Goal: Information Seeking & Learning: Learn about a topic

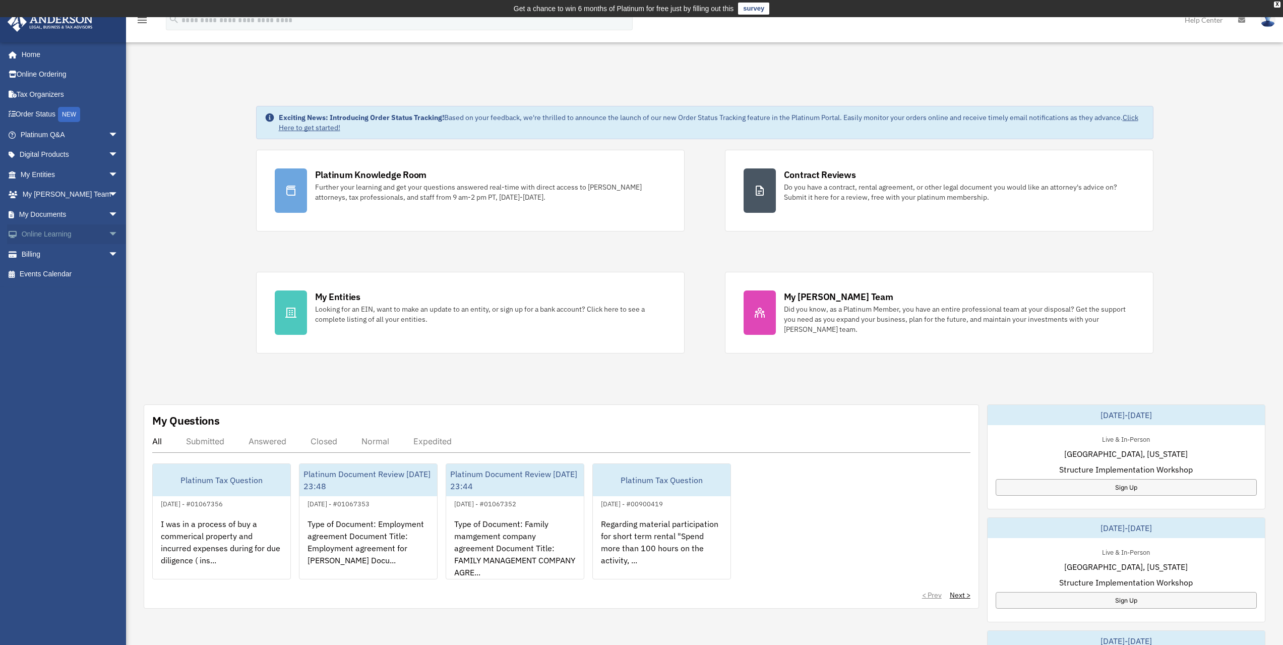
click at [70, 234] on link "Online Learning arrow_drop_down" at bounding box center [70, 234] width 127 height 20
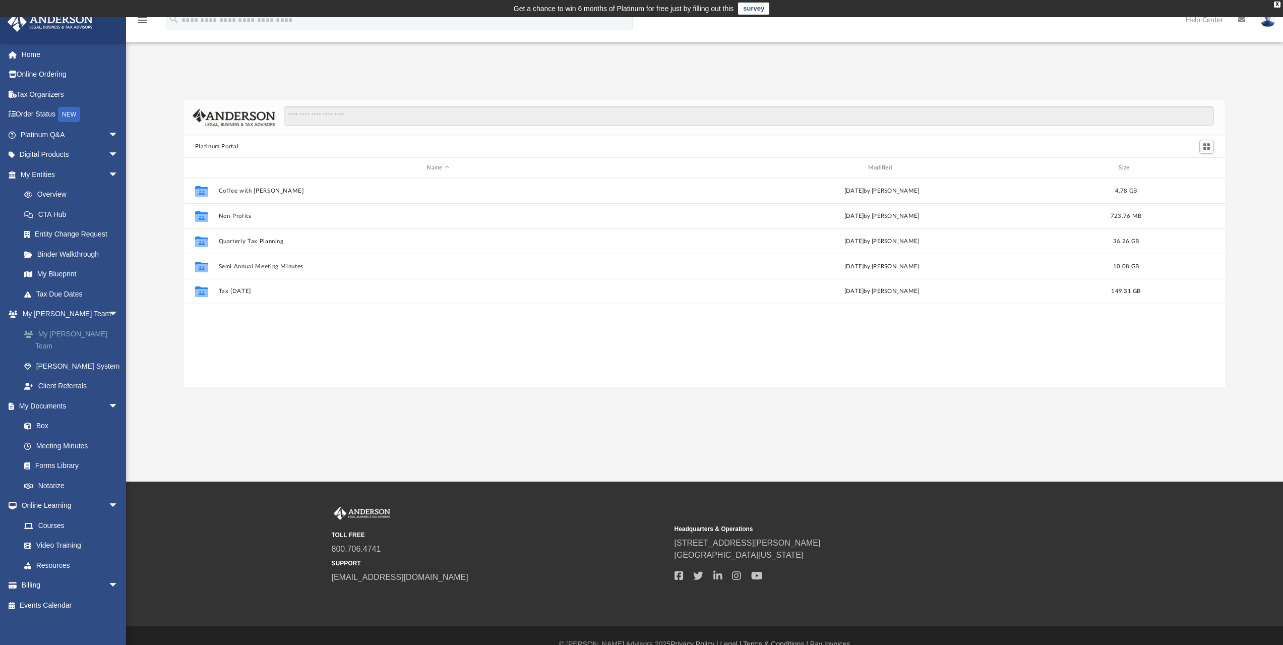
scroll to position [222, 1033]
click at [348, 115] on input "Search files and folders" at bounding box center [749, 115] width 930 height 19
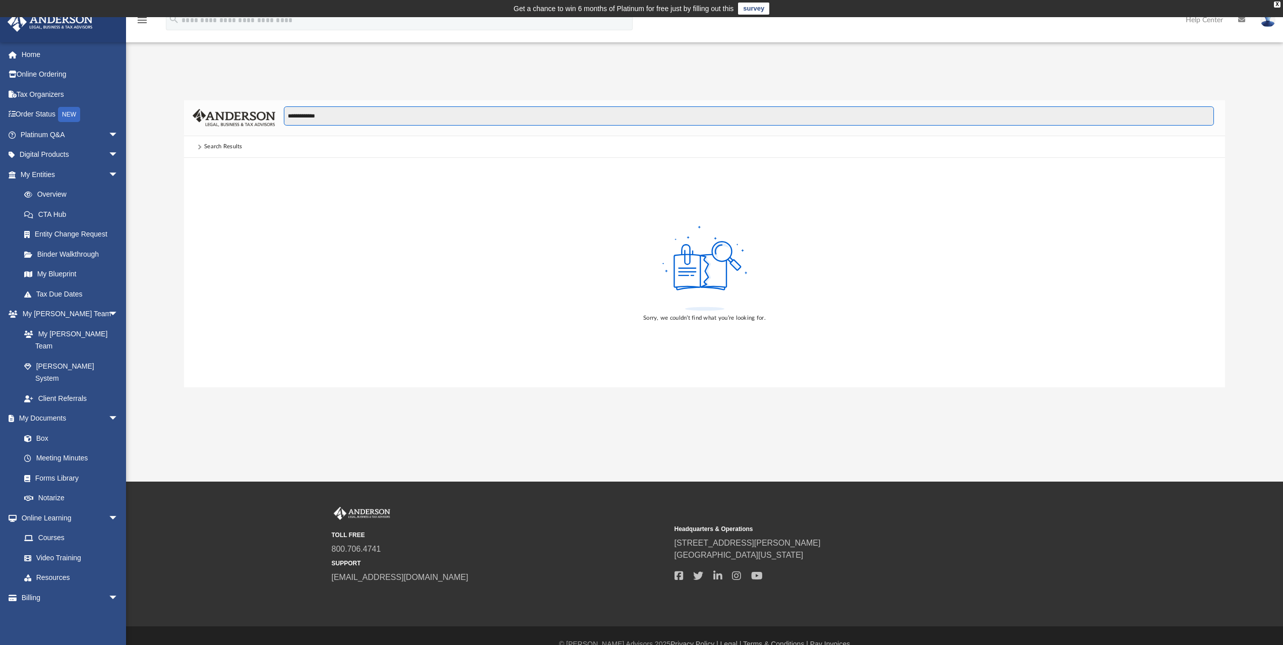
click at [306, 113] on input "**********" at bounding box center [749, 115] width 930 height 19
drag, startPoint x: 361, startPoint y: 112, endPoint x: 196, endPoint y: 128, distance: 166.5
click at [191, 128] on div "**********" at bounding box center [704, 118] width 1041 height 36
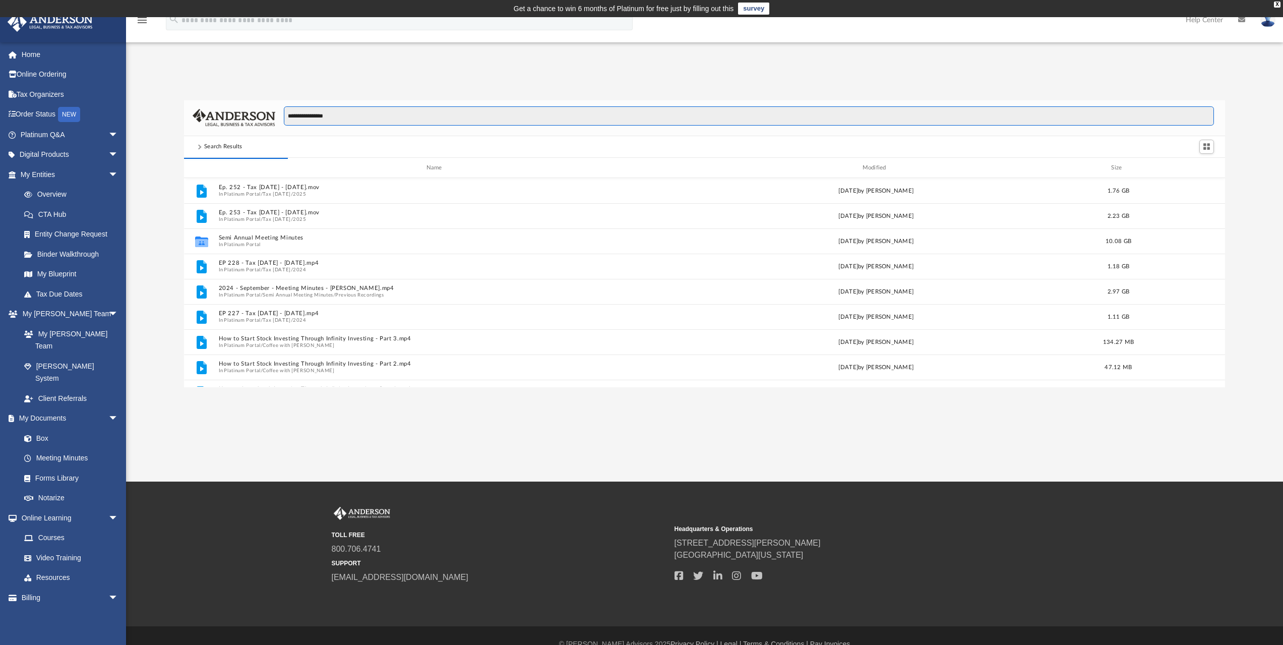
type input "**********"
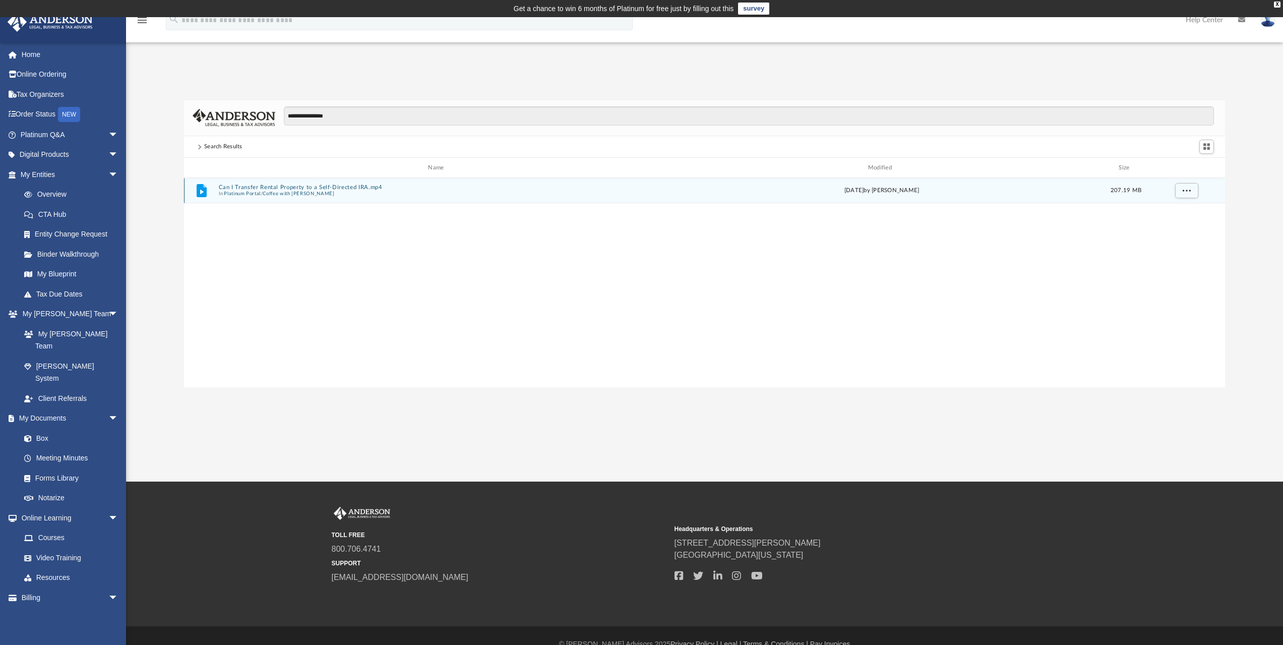
click at [345, 200] on div "File Can I Transfer Rental Property to a Self-Directed IRA.mp4 In Platinum Port…" at bounding box center [704, 190] width 1041 height 25
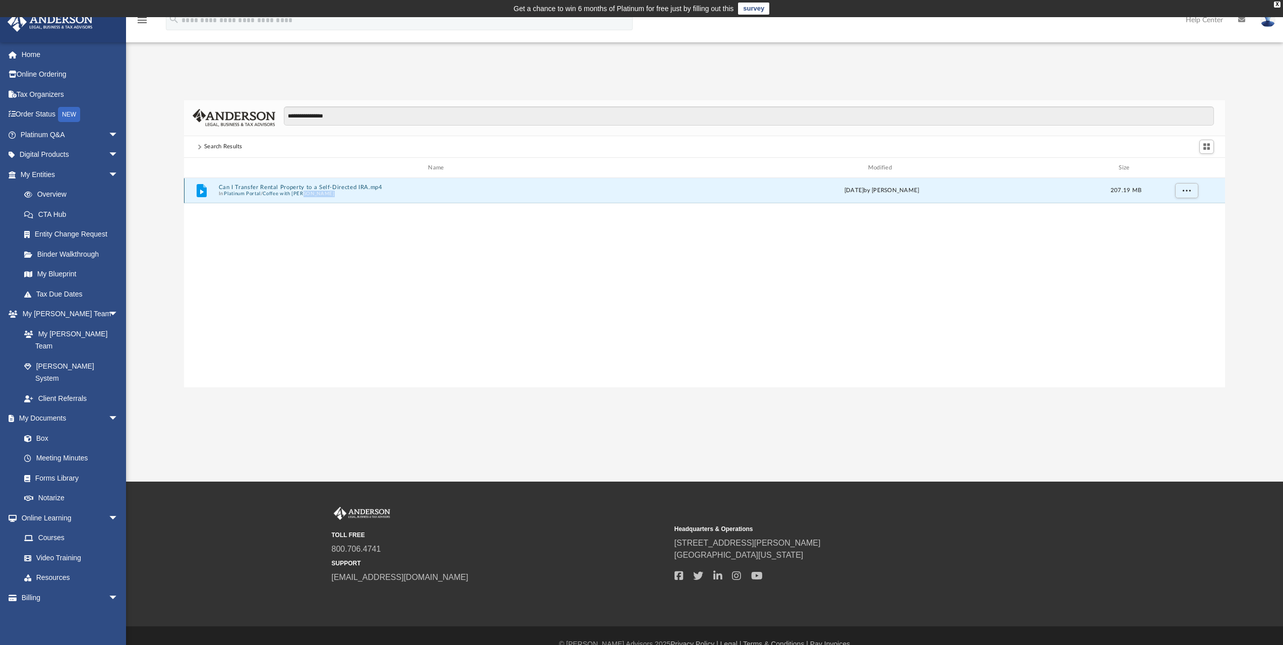
click at [345, 200] on div "File Can I Transfer Rental Property to a Self-Directed IRA.mp4 In Platinum Port…" at bounding box center [704, 190] width 1041 height 25
click at [66, 141] on link "Platinum Q&A arrow_drop_down" at bounding box center [70, 134] width 127 height 20
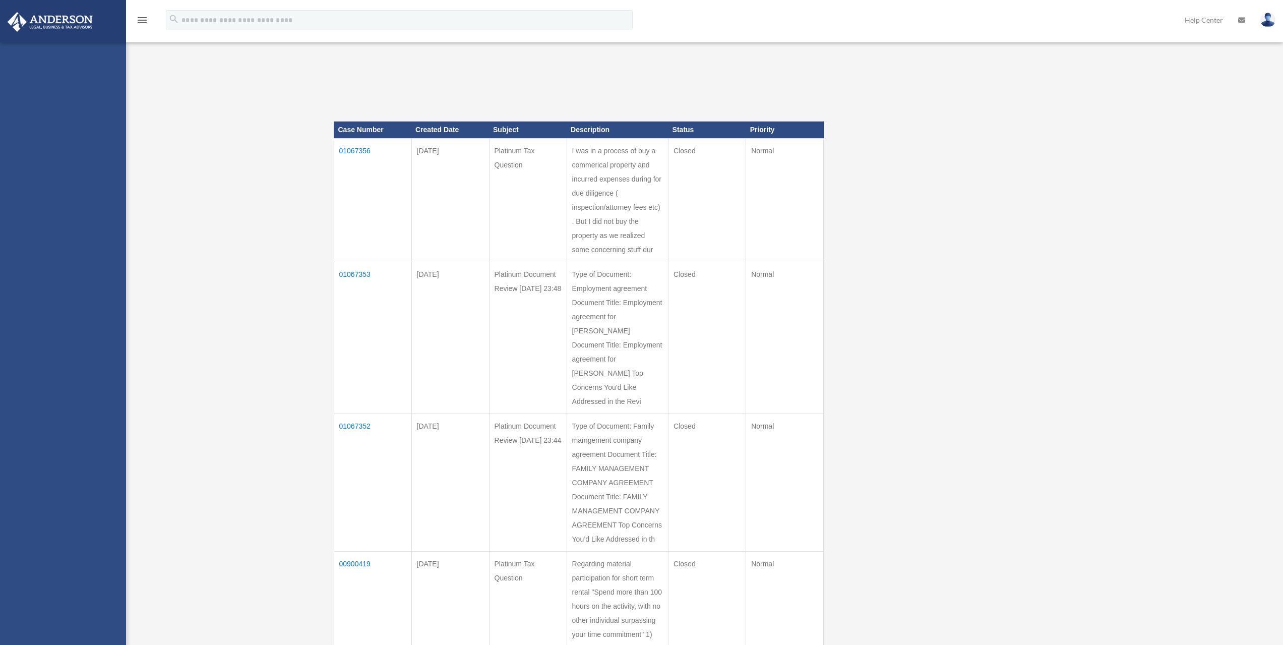
click at [65, 514] on div "drshareef@gmail.com Sign Out drshareef@gmail.com Home Online Ordering Tax Organ…" at bounding box center [63, 364] width 126 height 645
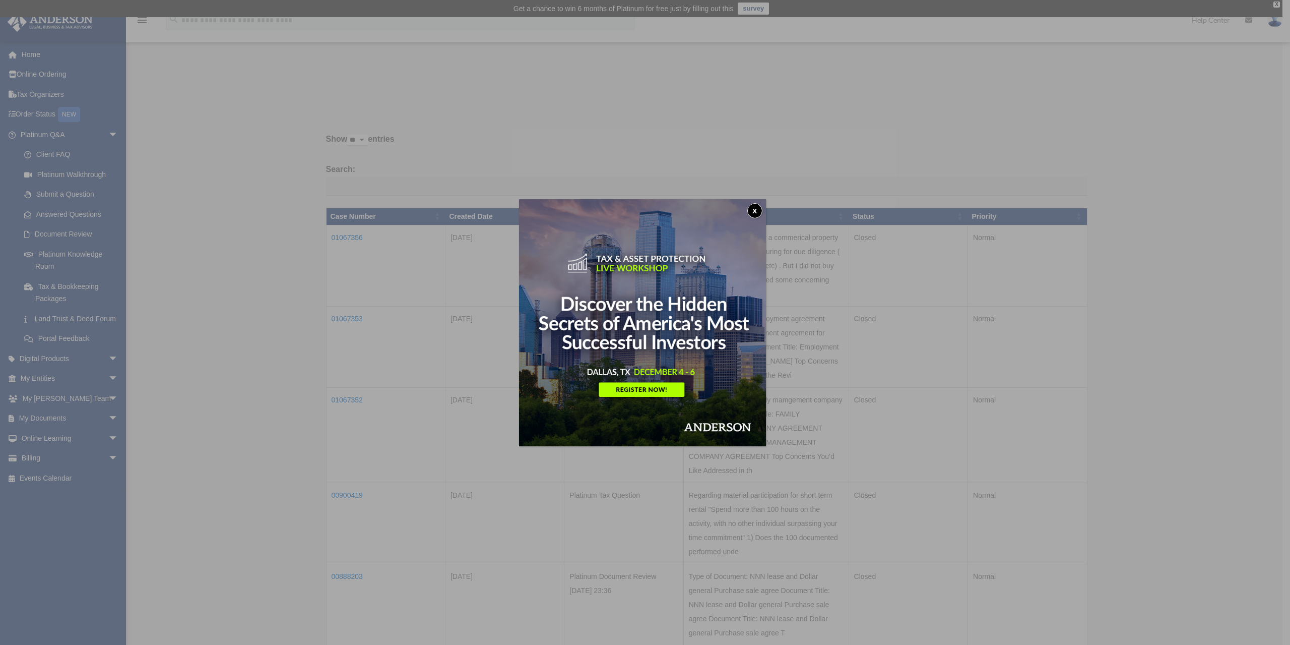
click at [757, 204] on button "x" at bounding box center [754, 210] width 15 height 15
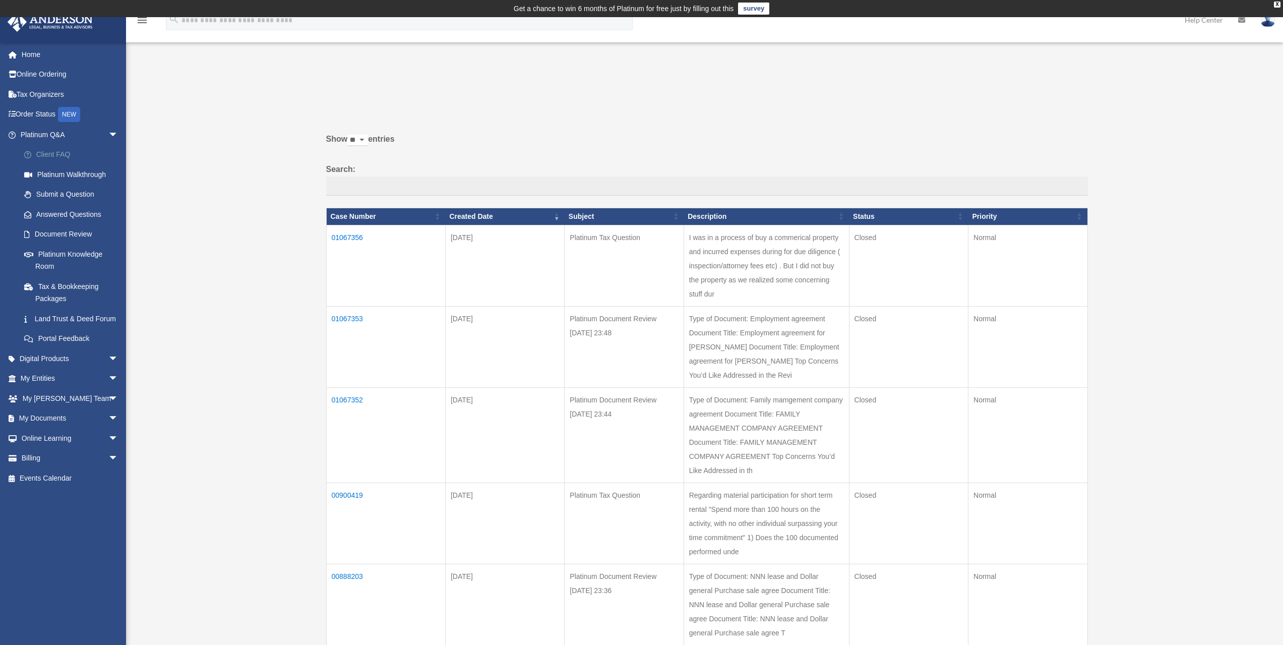
click at [75, 157] on link "Client FAQ" at bounding box center [73, 155] width 119 height 20
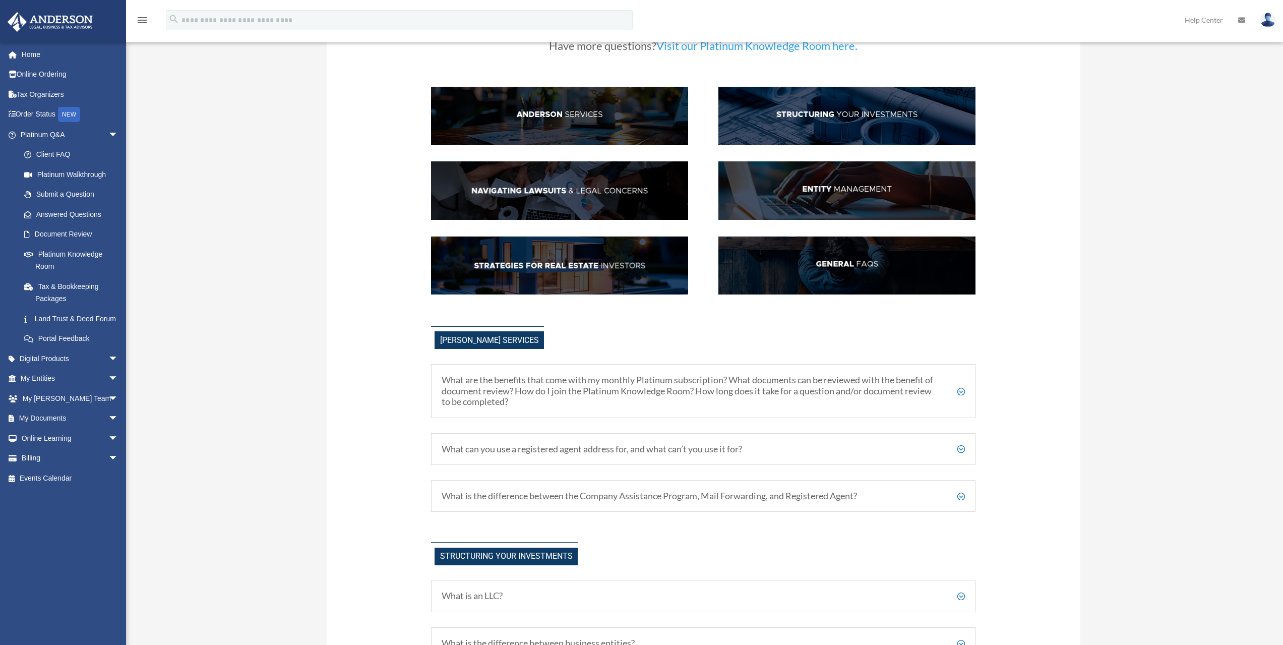
scroll to position [202, 0]
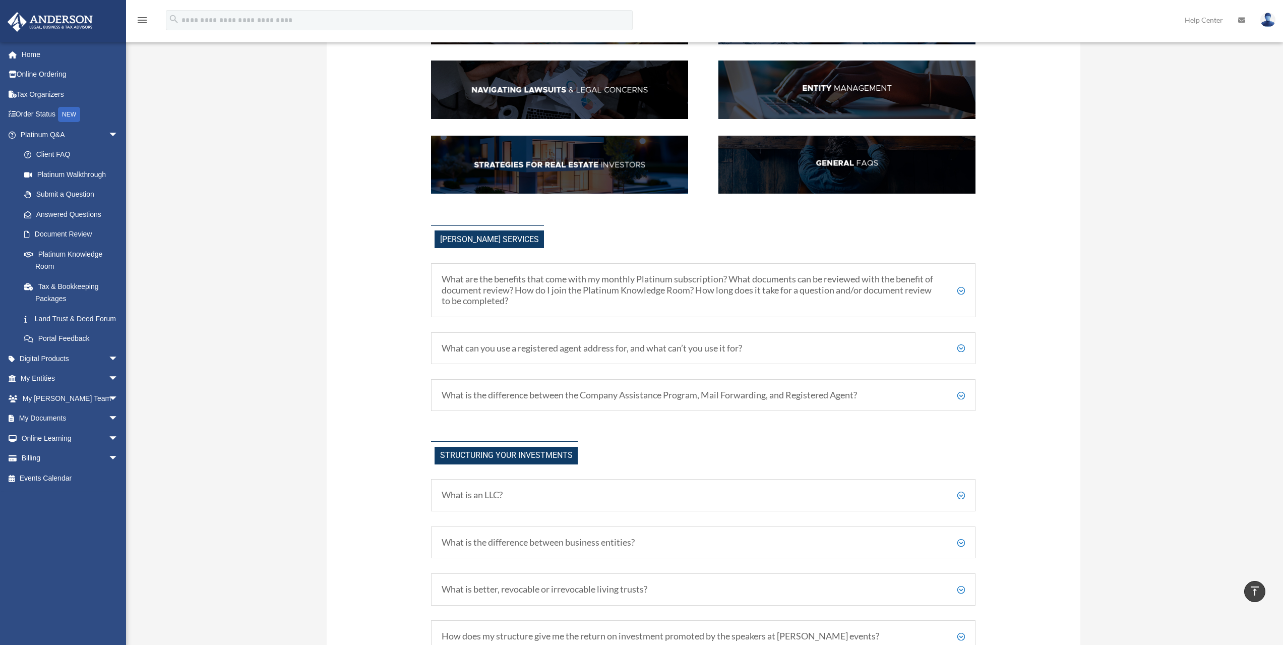
click at [616, 290] on h5 "What are the benefits that come with my monthly Platinum subscription? What doc…" at bounding box center [702, 290] width 523 height 33
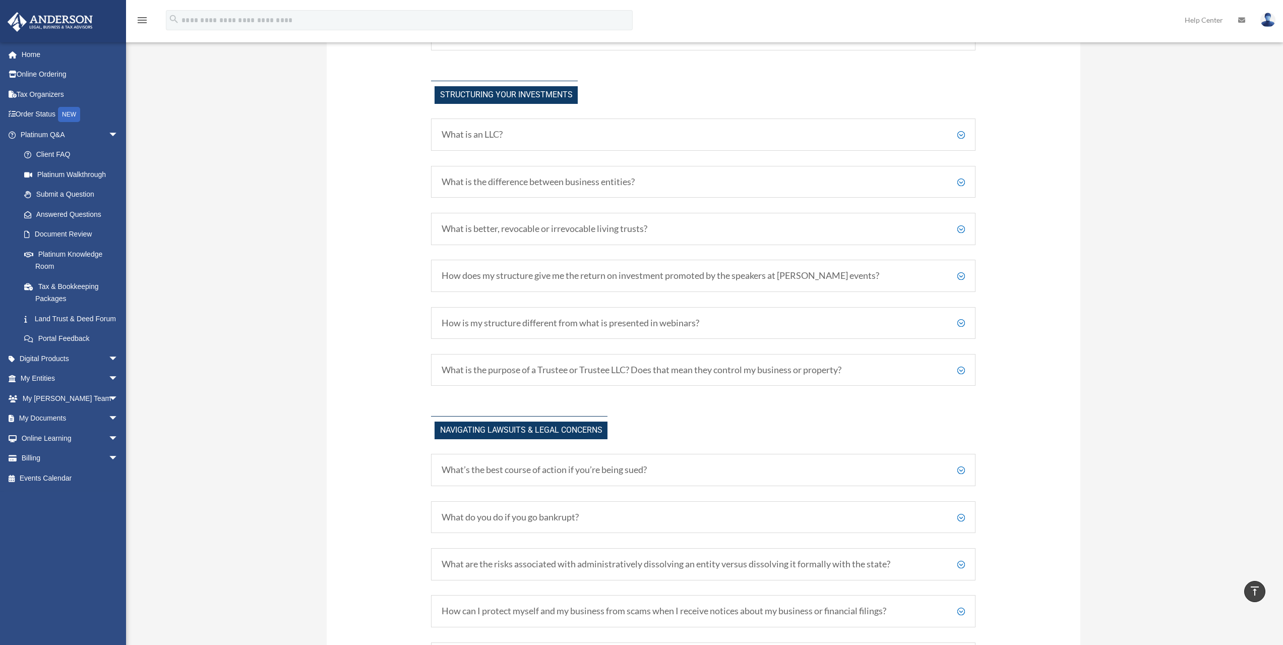
scroll to position [706, 0]
